Goal: Transaction & Acquisition: Purchase product/service

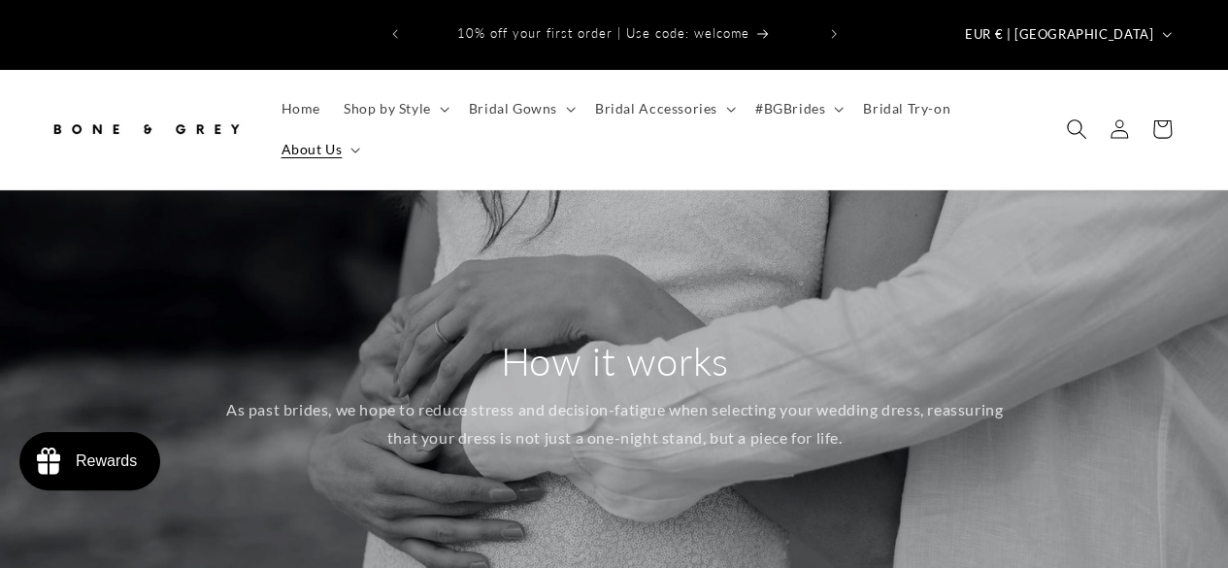
click at [1068, 118] on icon "Search" at bounding box center [1075, 128] width 20 height 20
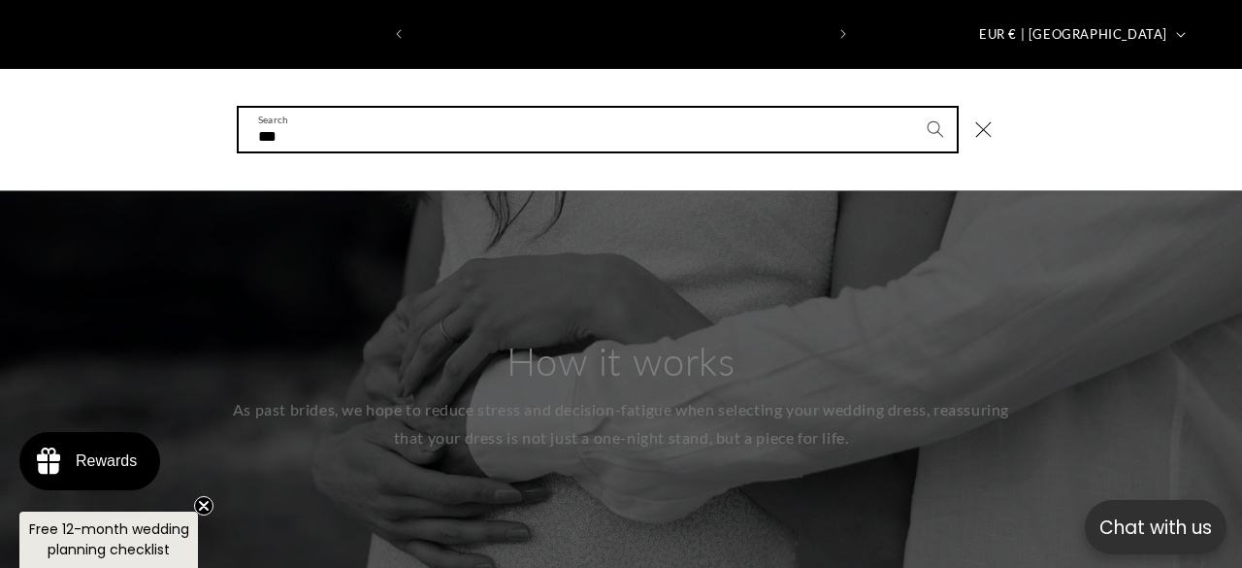
scroll to position [0, 410]
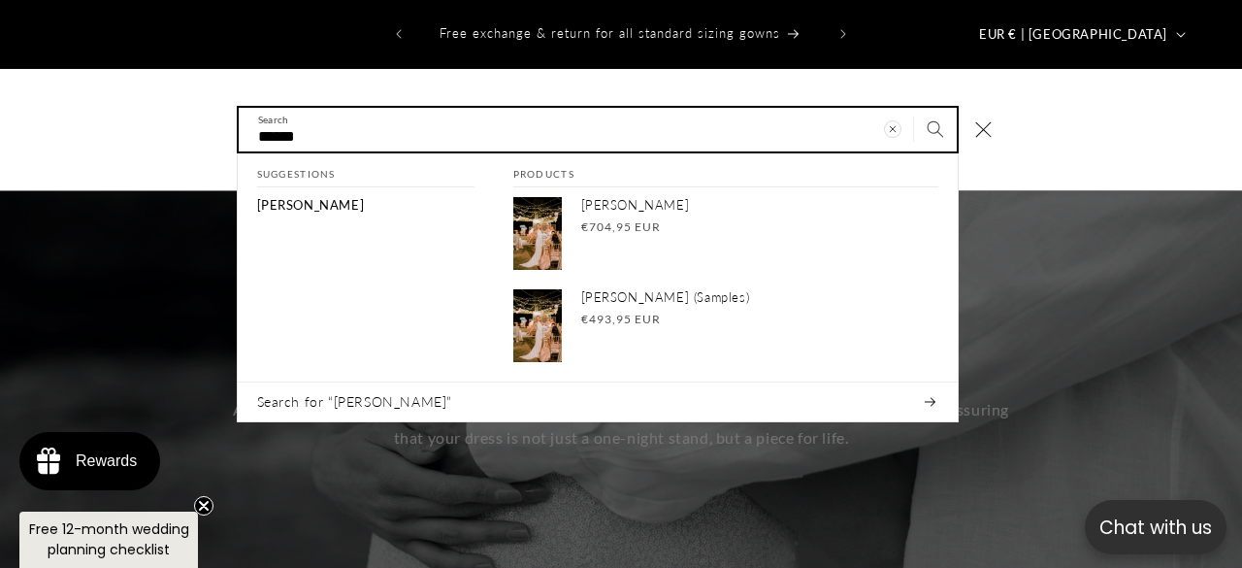
type input "******"
click at [914, 108] on button "Search" at bounding box center [935, 129] width 43 height 43
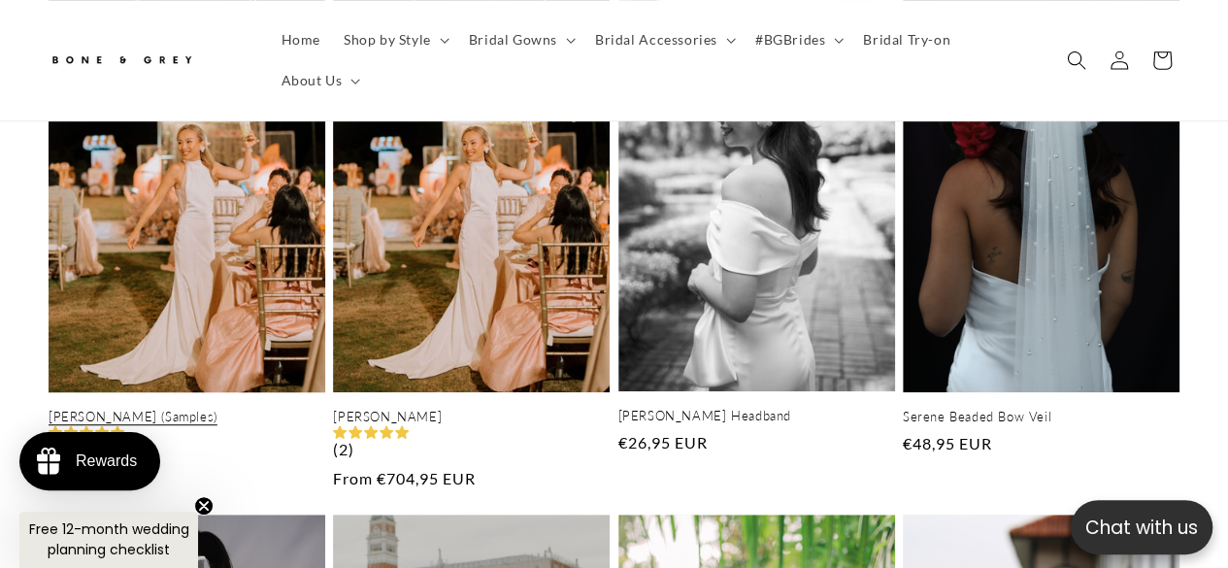
scroll to position [0, 404]
click at [192, 409] on link "[PERSON_NAME] (Samples)" at bounding box center [187, 417] width 277 height 16
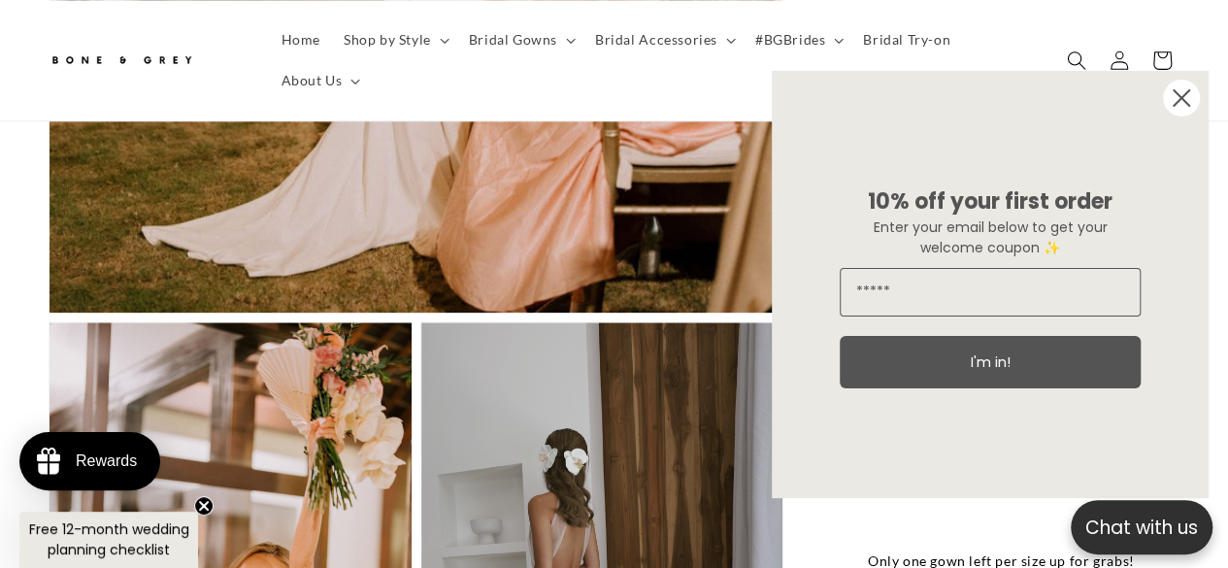
scroll to position [0, 404]
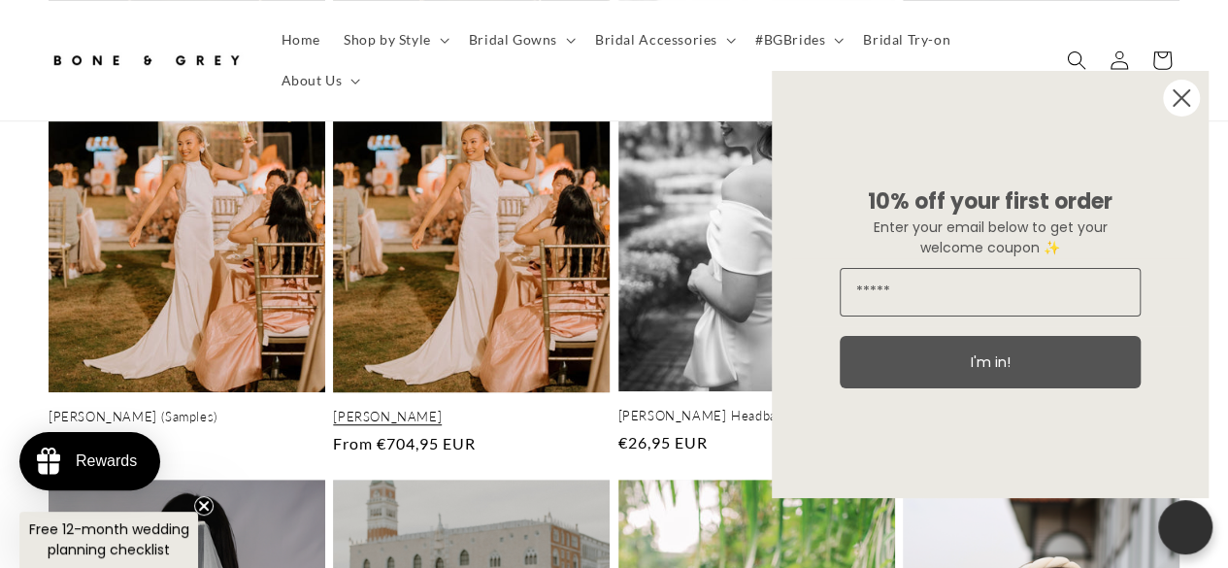
scroll to position [486, 0]
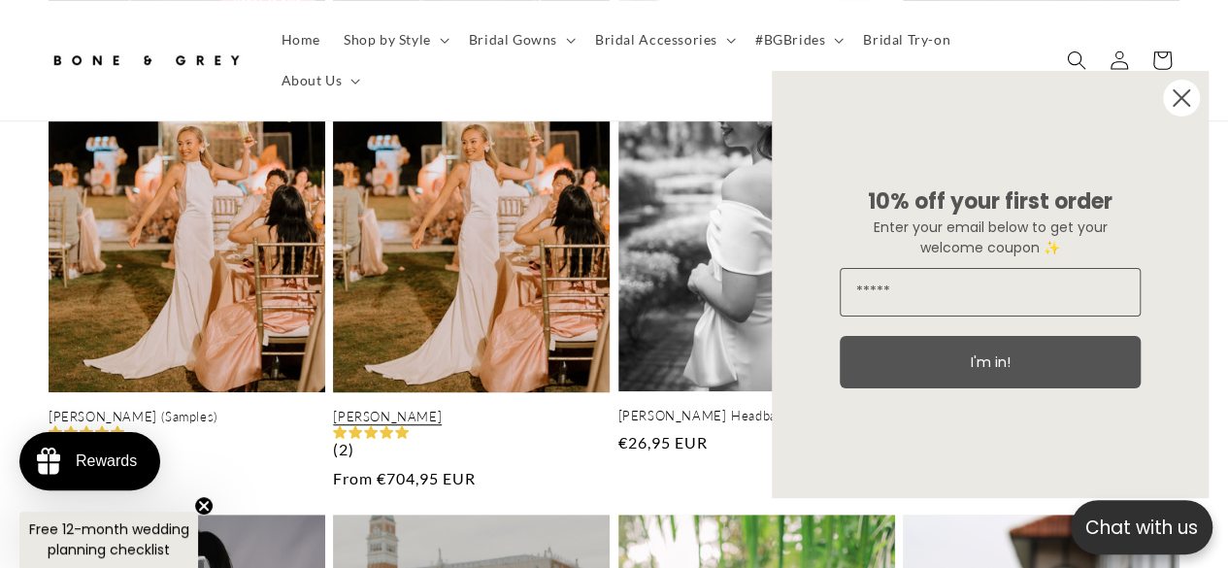
click at [382, 409] on link "[PERSON_NAME]" at bounding box center [471, 417] width 277 height 16
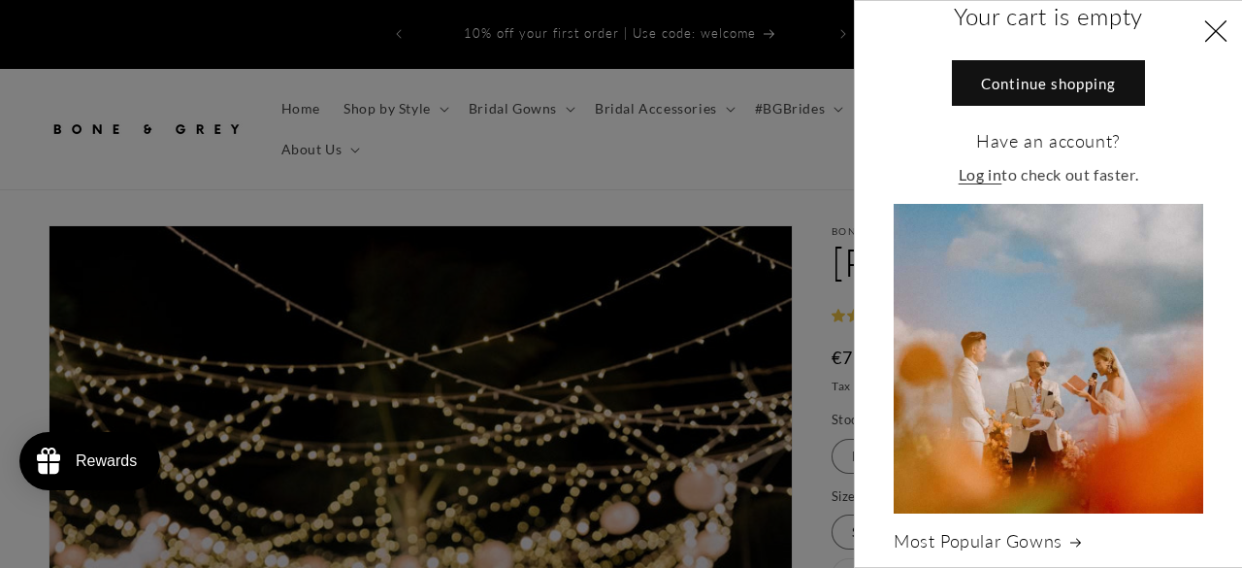
select select "**********"
click at [1204, 32] on icon "Close" at bounding box center [1215, 30] width 23 height 23
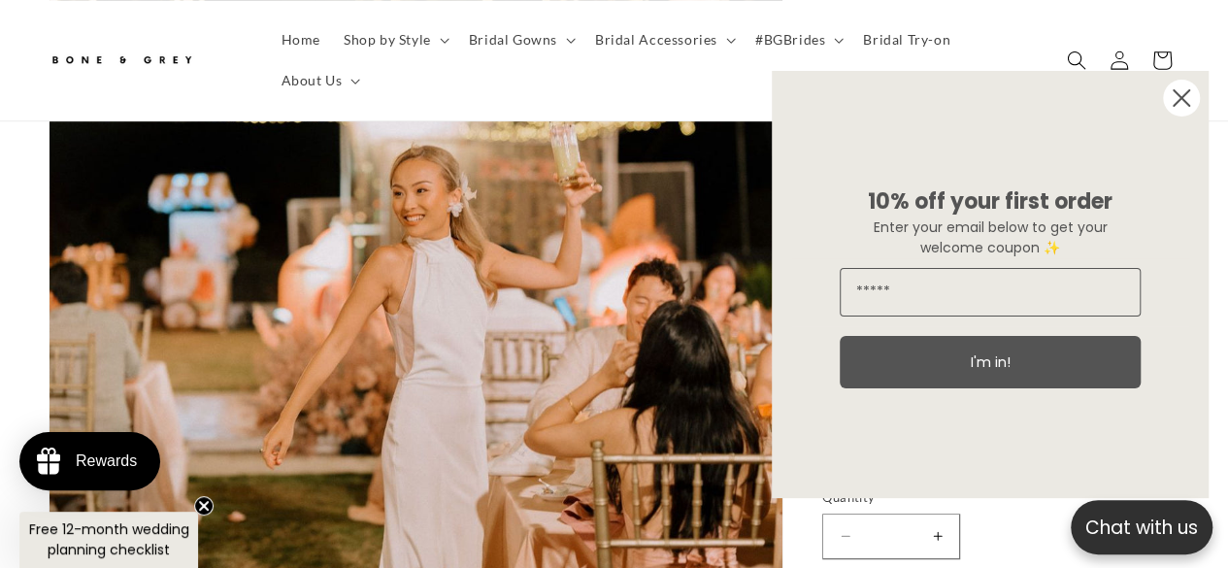
scroll to position [0, 404]
click at [1187, 98] on circle "Close dialog" at bounding box center [1181, 98] width 37 height 37
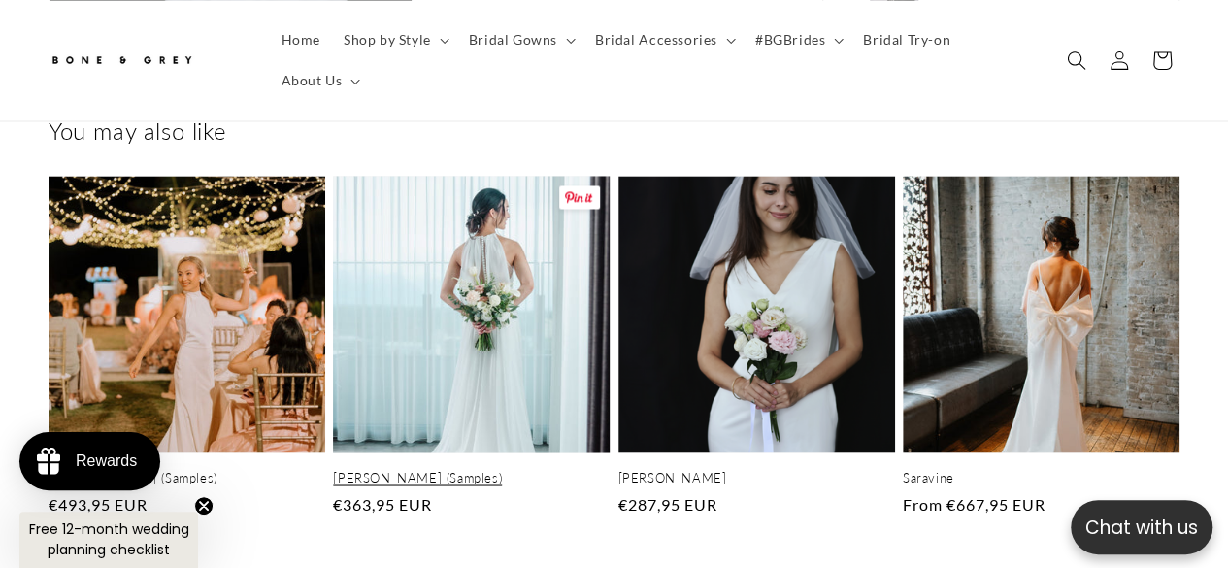
click at [559, 469] on link "Elise (Samples)" at bounding box center [471, 477] width 277 height 16
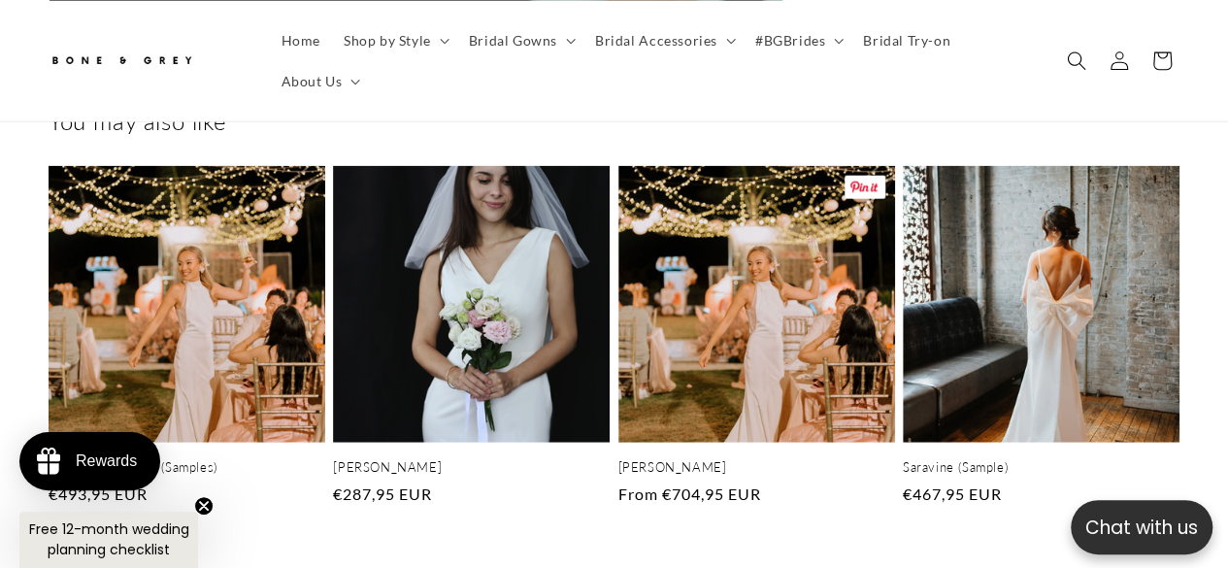
scroll to position [0, 404]
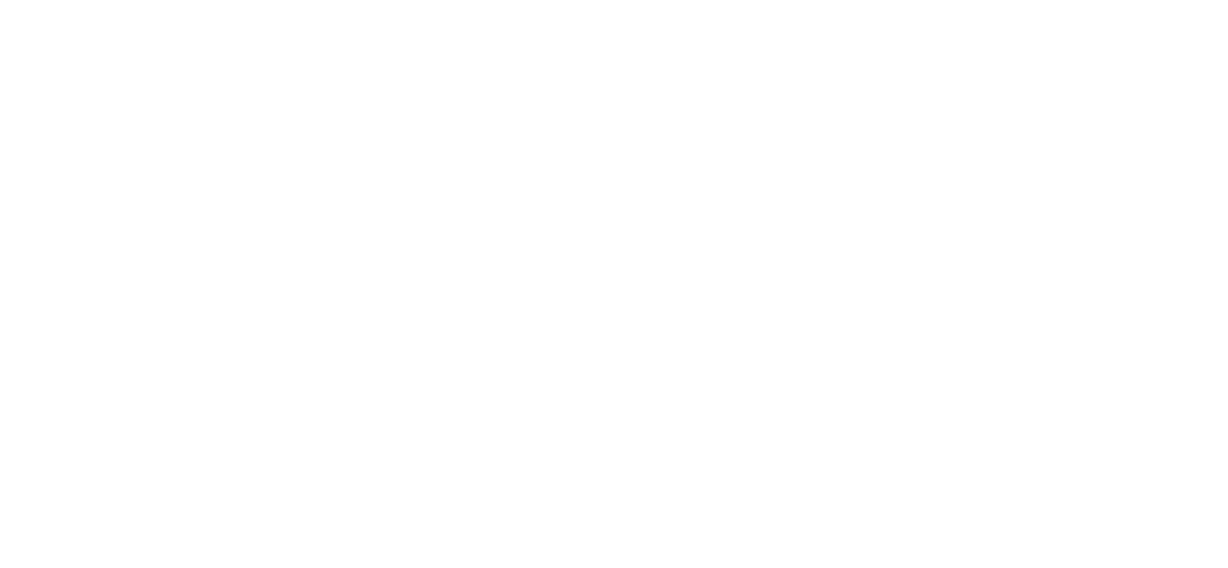
scroll to position [5142, 0]
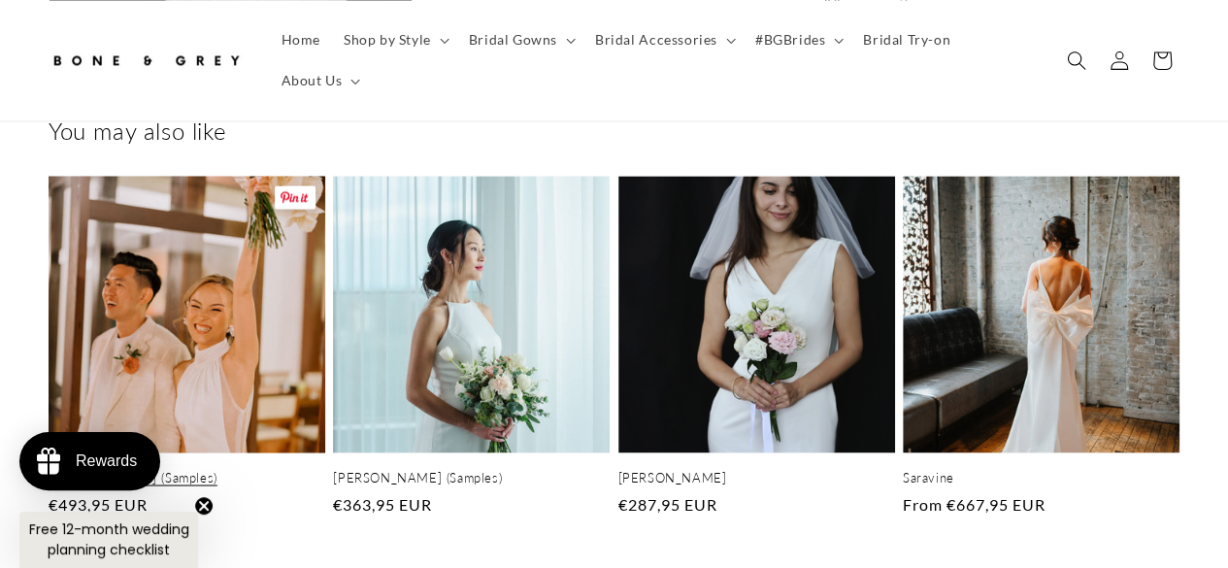
click at [289, 469] on link "[PERSON_NAME] (Samples)" at bounding box center [187, 477] width 277 height 16
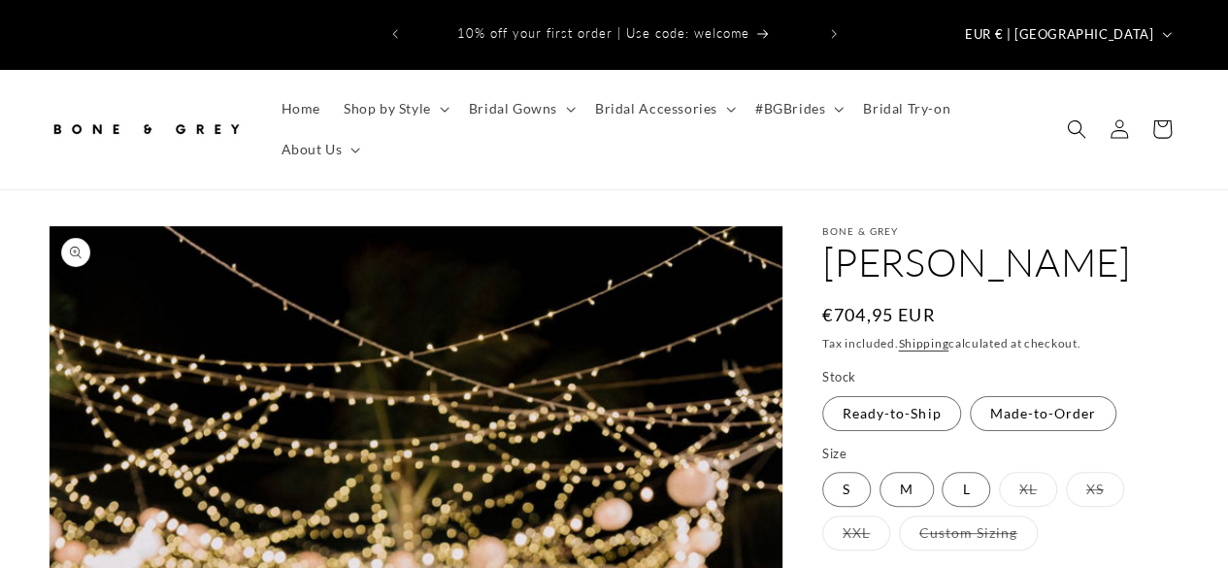
select select "**********"
